Goal: Task Accomplishment & Management: Use online tool/utility

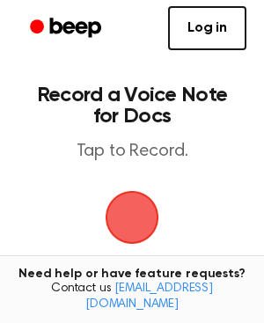
click at [151, 210] on span "button" at bounding box center [133, 218] width 54 height 54
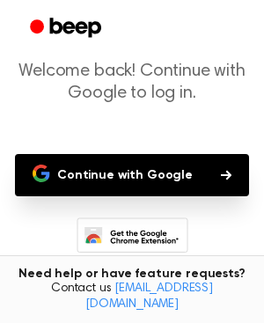
scroll to position [99, 0]
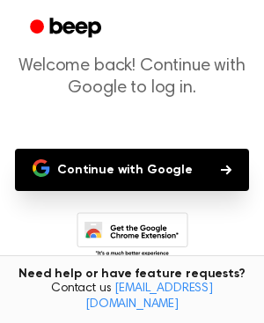
click at [139, 178] on button "Continue with Google" at bounding box center [132, 170] width 234 height 42
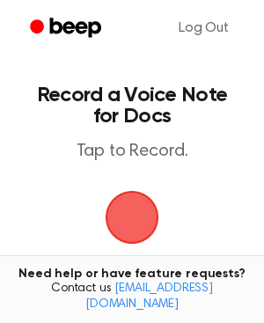
click at [139, 234] on span "button" at bounding box center [131, 217] width 49 height 49
click at [124, 228] on span "button" at bounding box center [131, 217] width 49 height 49
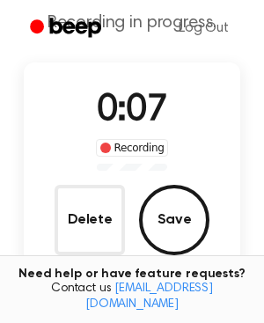
scroll to position [123, 0]
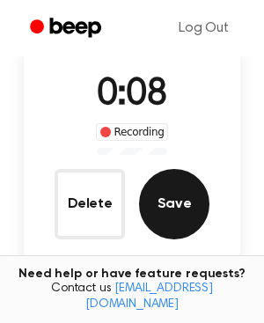
click at [165, 184] on button "Save" at bounding box center [174, 204] width 70 height 70
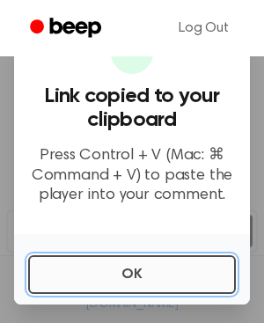
click at [136, 271] on button "OK" at bounding box center [132, 274] width 208 height 39
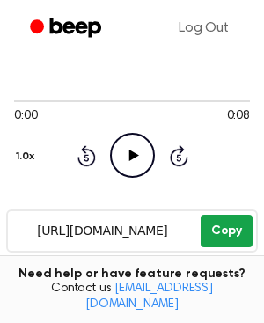
click at [220, 234] on button "Copy" at bounding box center [227, 231] width 52 height 33
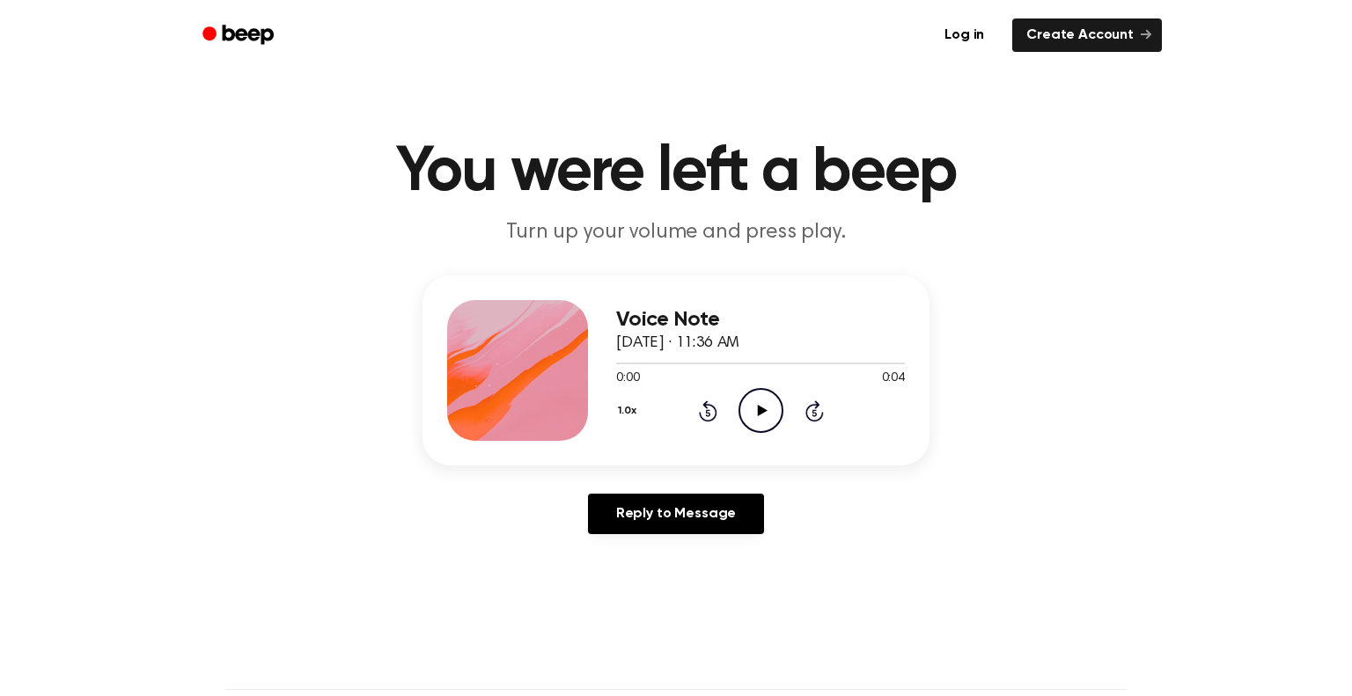
click at [762, 410] on icon at bounding box center [762, 410] width 10 height 11
click at [756, 419] on icon "Play Audio" at bounding box center [761, 410] width 45 height 45
click at [777, 458] on div "Voice Note October 2, 2023 · 11:36 AM 0:03 0:04 Your browser does not support t…" at bounding box center [676, 371] width 507 height 190
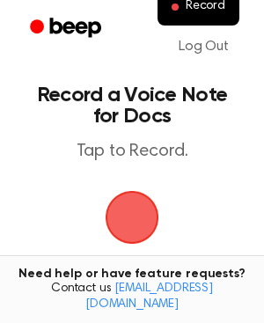
click at [156, 215] on span "button" at bounding box center [132, 217] width 98 height 98
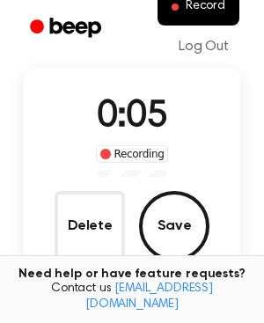
scroll to position [113, 0]
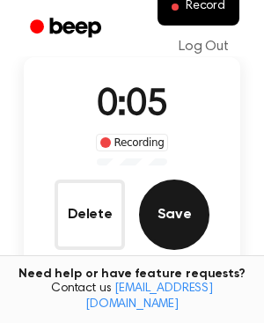
click at [158, 216] on button "Save" at bounding box center [174, 215] width 70 height 70
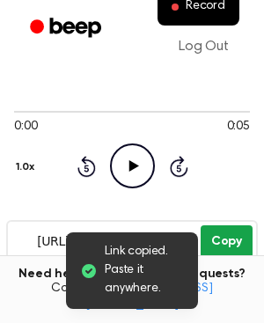
click at [232, 248] on button "Copy" at bounding box center [227, 241] width 52 height 33
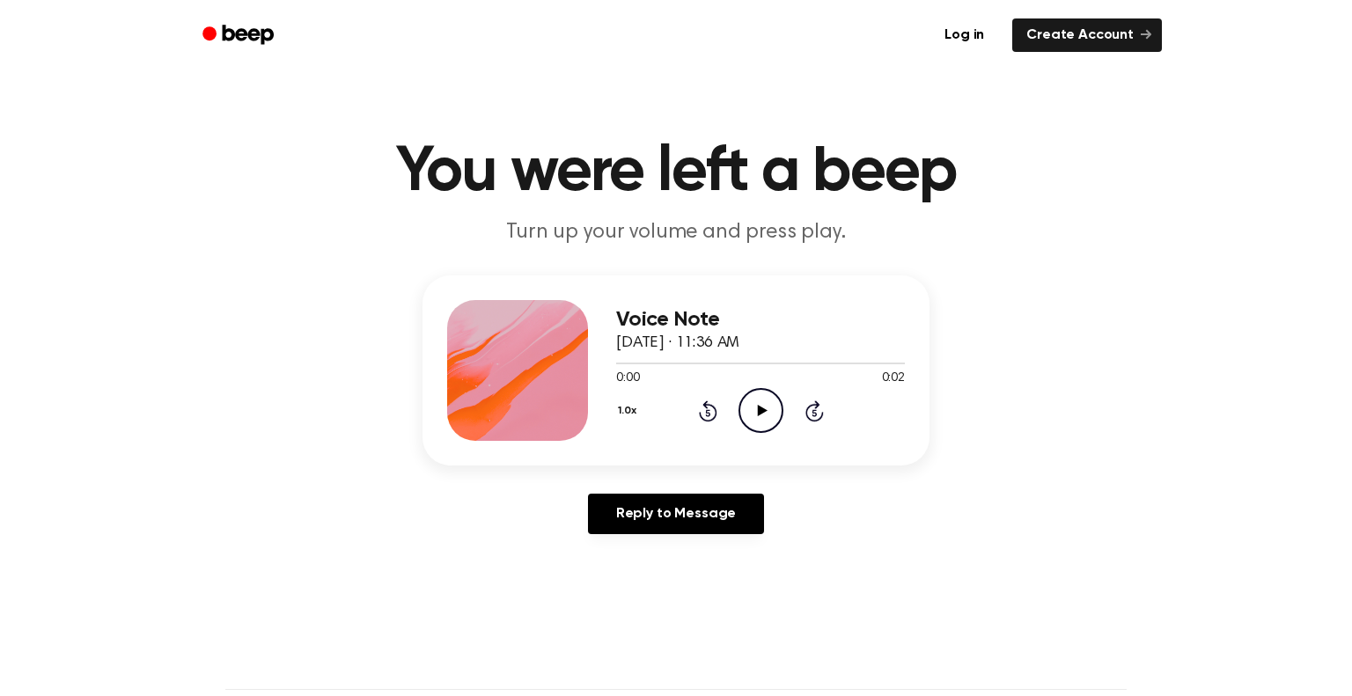
click at [754, 406] on icon "Play Audio" at bounding box center [761, 410] width 45 height 45
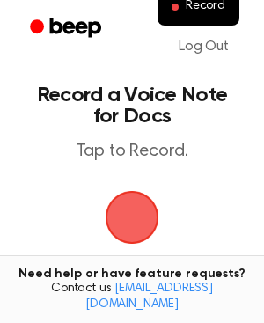
click at [157, 225] on span "button" at bounding box center [131, 217] width 49 height 49
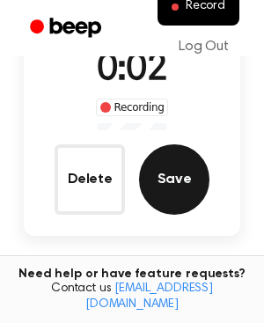
click at [184, 187] on button "Save" at bounding box center [174, 179] width 70 height 70
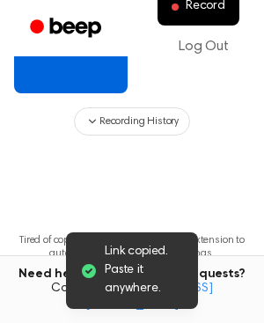
scroll to position [462, 0]
